Goal: Task Accomplishment & Management: Manage account settings

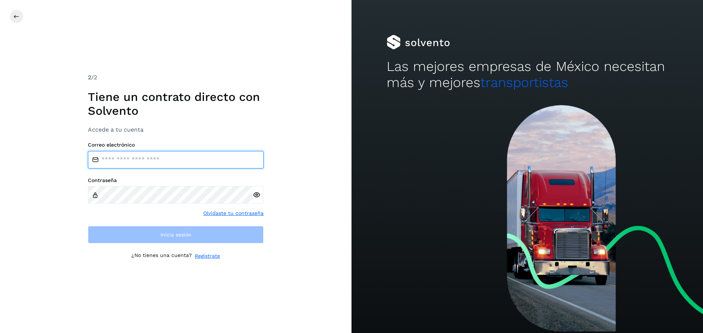
click at [179, 166] on input "email" at bounding box center [176, 160] width 176 height 18
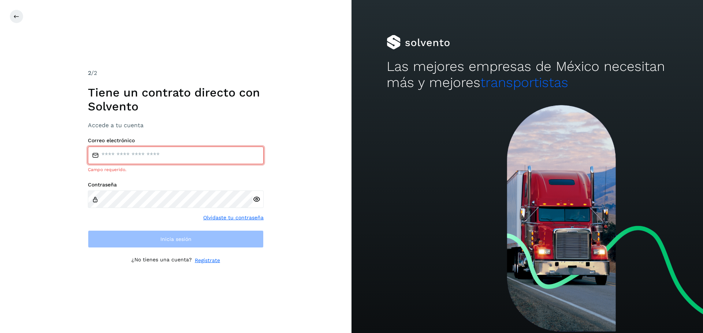
type input "**********"
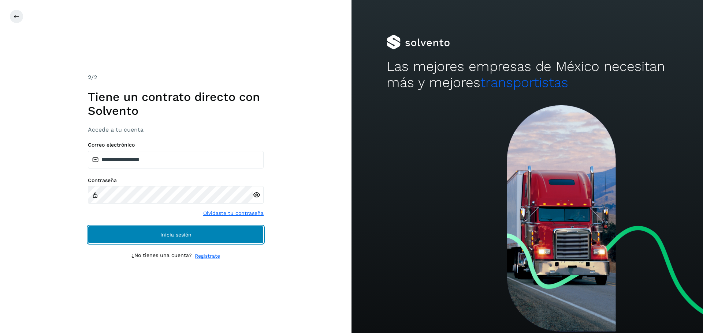
click at [214, 231] on button "Inicia sesión" at bounding box center [176, 235] width 176 height 18
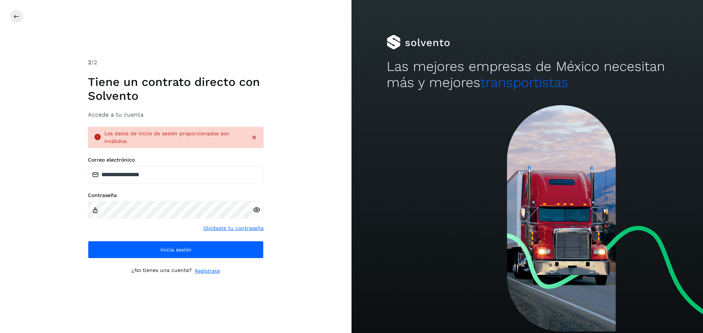
click at [255, 211] on icon at bounding box center [257, 210] width 8 height 8
click at [234, 21] on div at bounding box center [361, 17] width 703 height 14
click at [16, 16] on icon at bounding box center [17, 17] width 6 height 6
